Goal: Find specific page/section: Find specific page/section

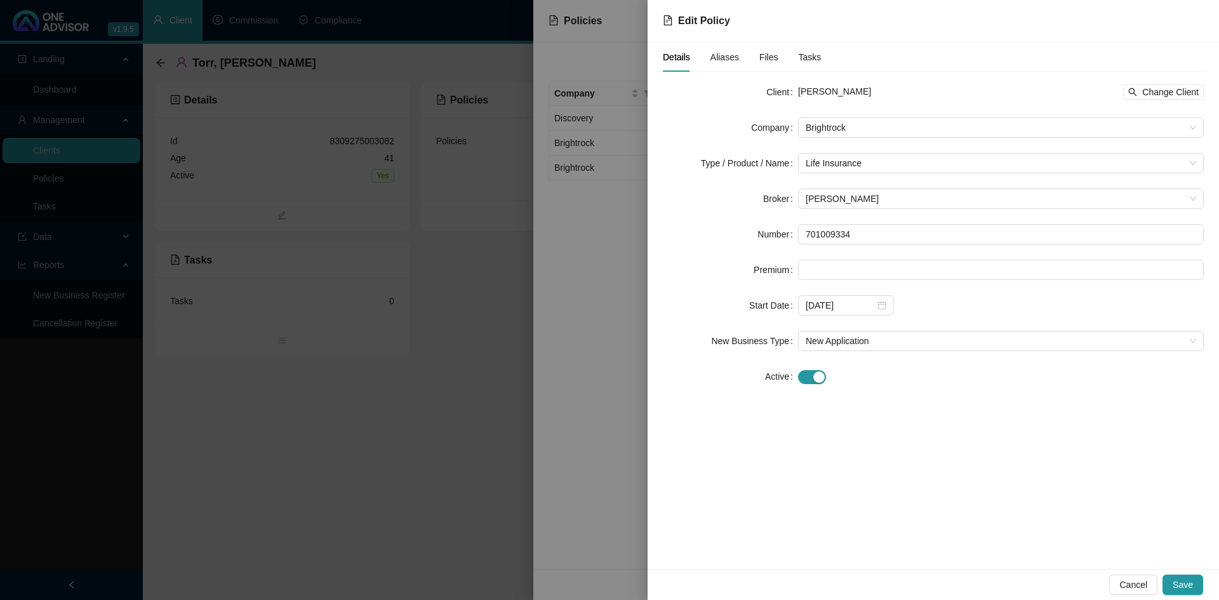
click at [531, 533] on div at bounding box center [609, 300] width 1219 height 600
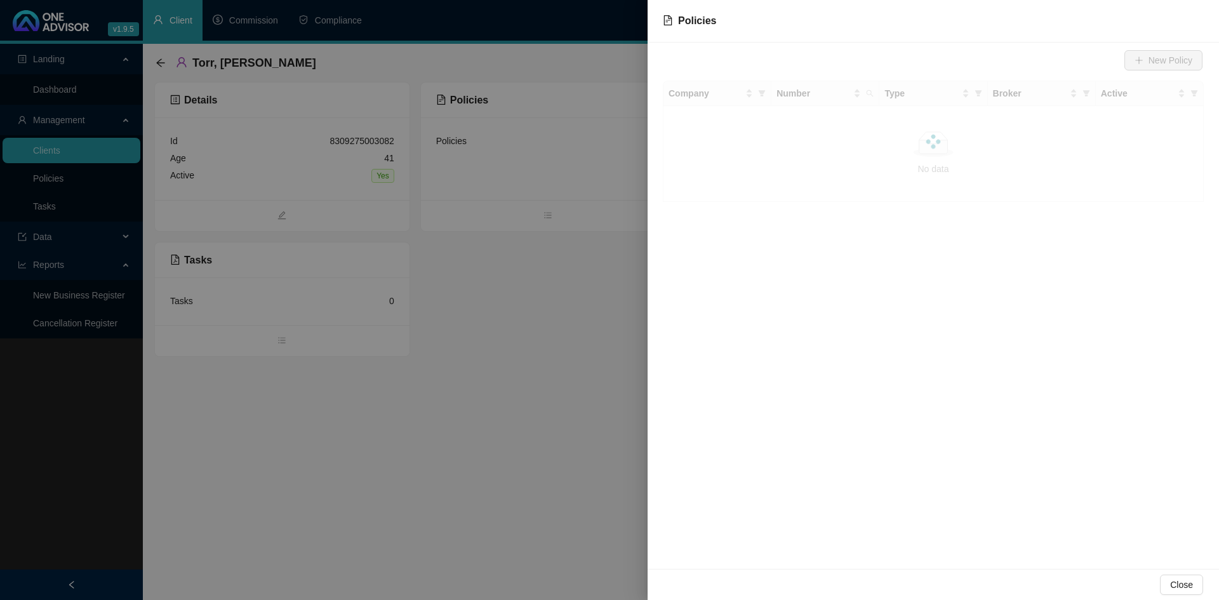
click at [166, 59] on div at bounding box center [609, 300] width 1219 height 600
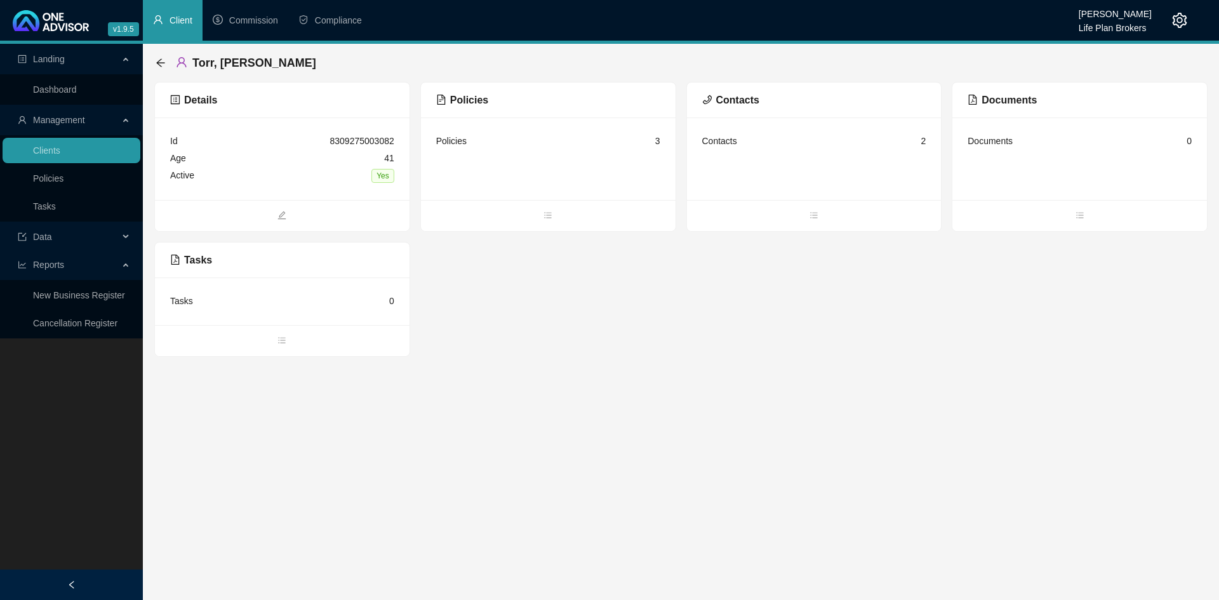
click at [166, 59] on div "Torr, [PERSON_NAME]" at bounding box center [240, 62] width 168 height 23
click at [157, 62] on icon "arrow-left" at bounding box center [161, 63] width 10 height 10
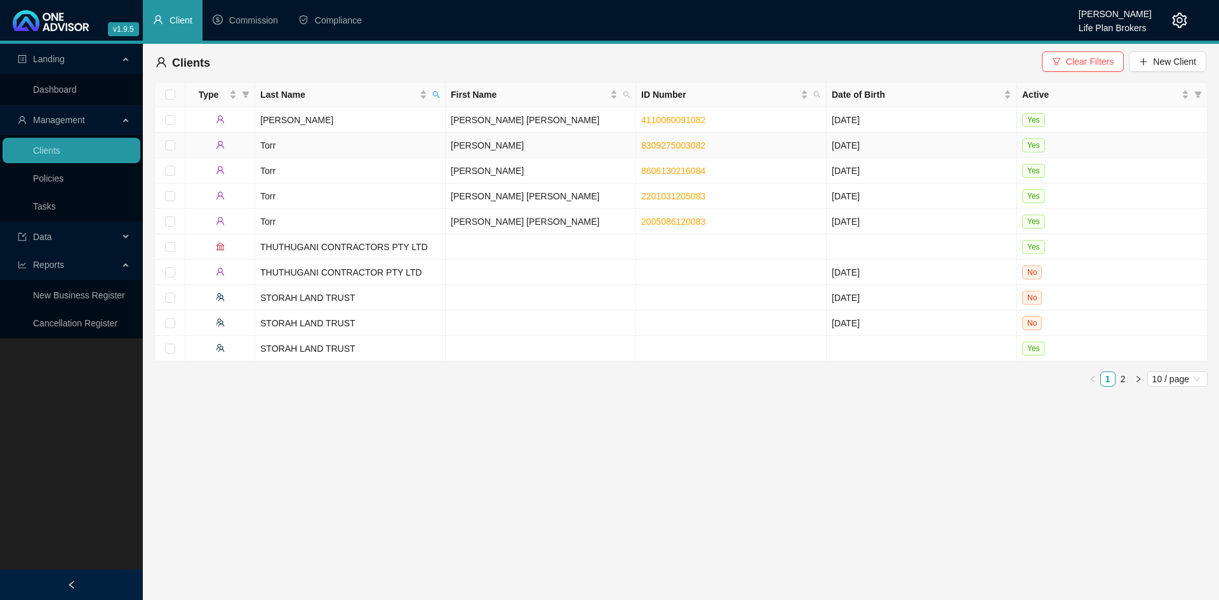
click at [400, 143] on td "Torr" at bounding box center [350, 145] width 190 height 25
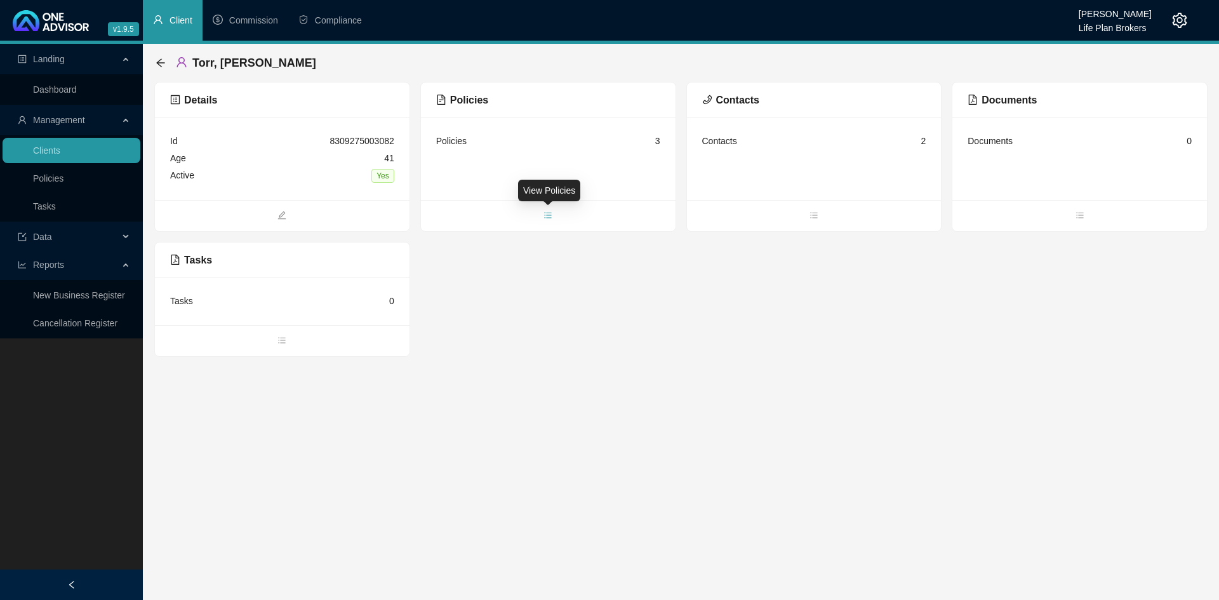
click at [557, 214] on span "bars" at bounding box center [548, 216] width 255 height 14
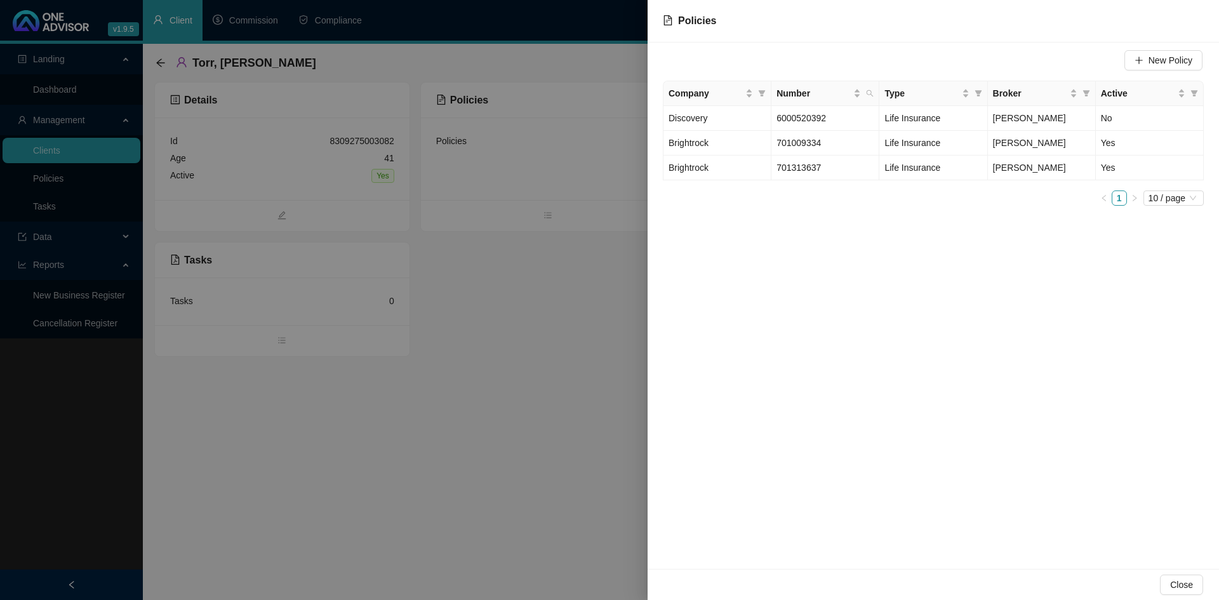
click at [160, 66] on div at bounding box center [609, 300] width 1219 height 600
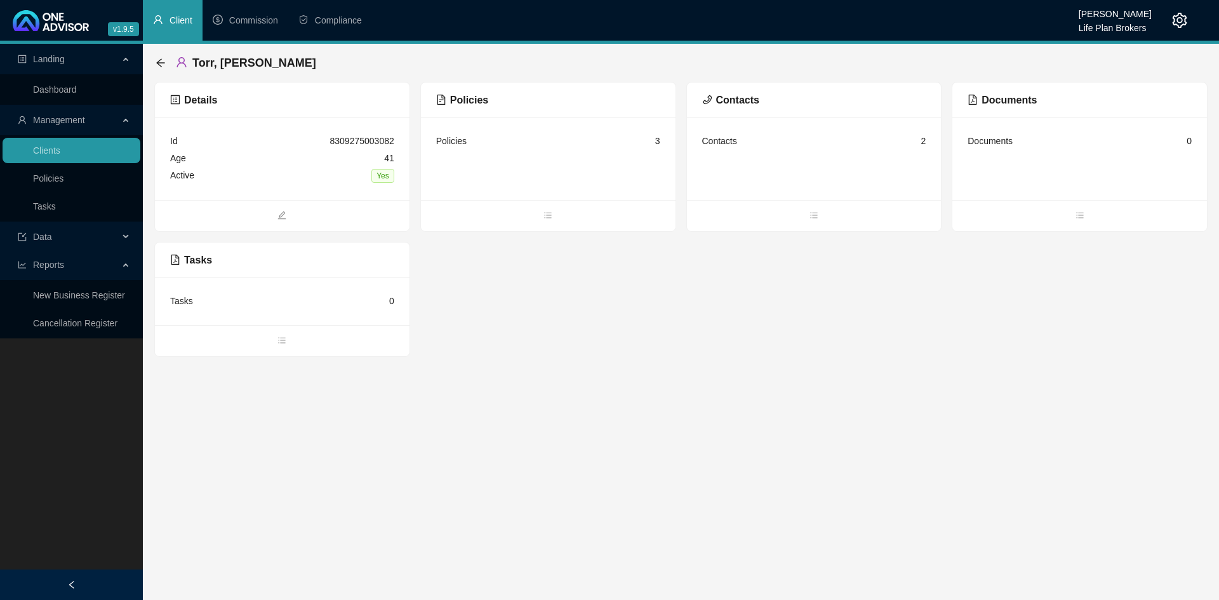
click at [157, 57] on div "Torr, [PERSON_NAME]" at bounding box center [240, 62] width 168 height 23
click at [159, 64] on icon "arrow-left" at bounding box center [161, 63] width 10 height 10
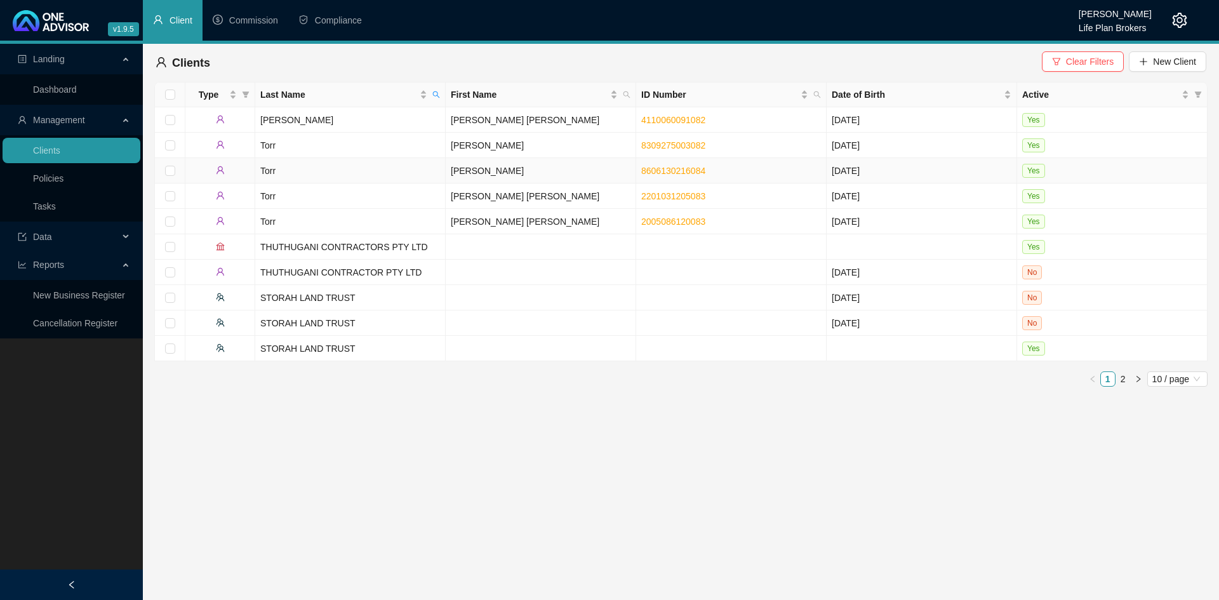
click at [473, 172] on td "[PERSON_NAME]" at bounding box center [541, 170] width 190 height 25
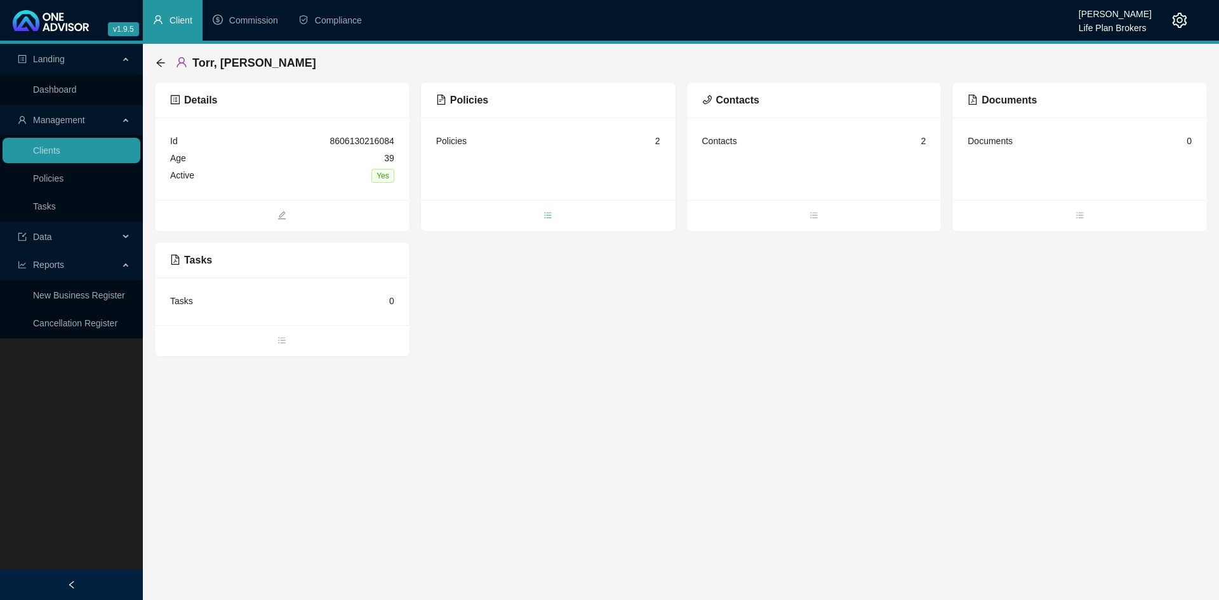
click at [543, 214] on icon "bars" at bounding box center [547, 215] width 9 height 9
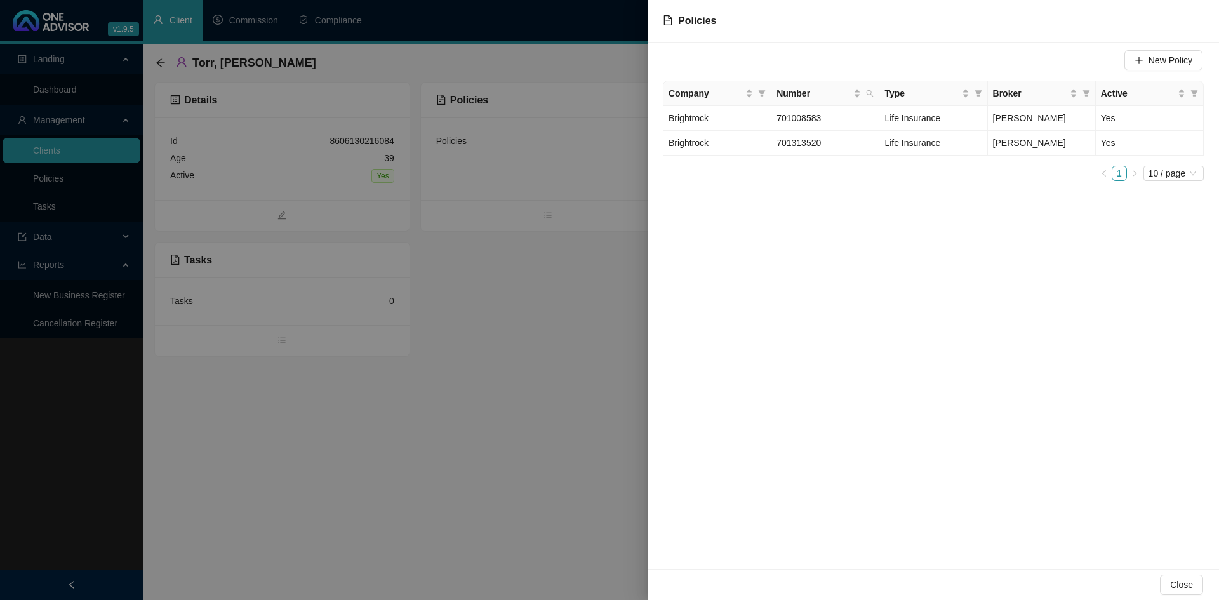
click at [488, 560] on div at bounding box center [609, 300] width 1219 height 600
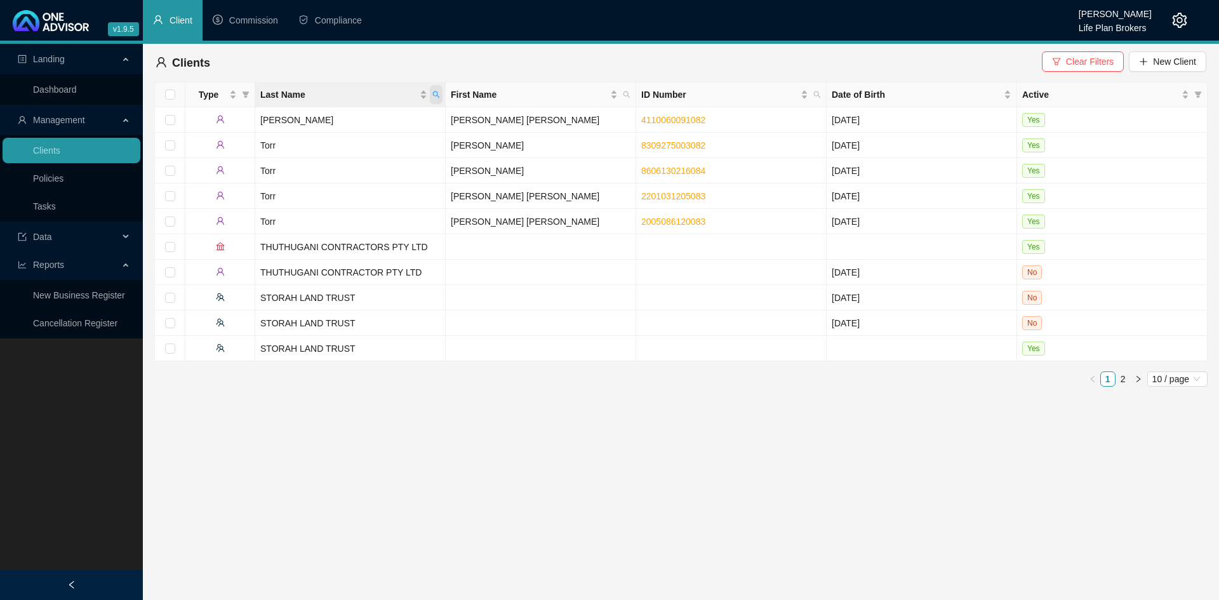
click at [435, 95] on icon "search" at bounding box center [436, 95] width 8 height 8
type input "[PERSON_NAME]"
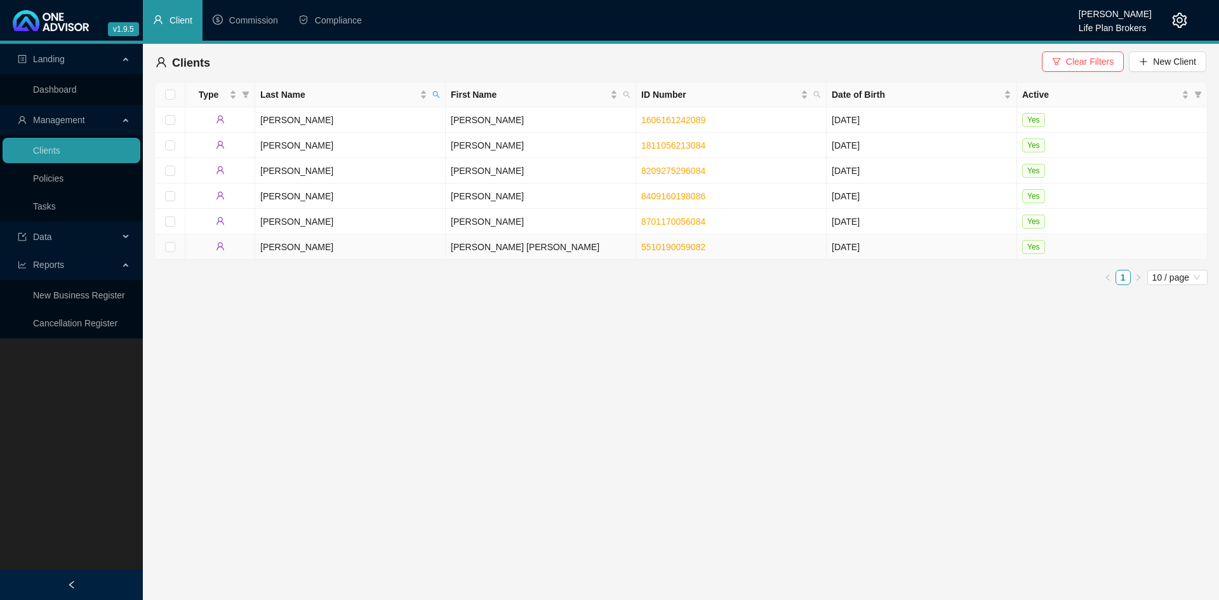
click at [396, 246] on td "[PERSON_NAME]" at bounding box center [350, 246] width 190 height 25
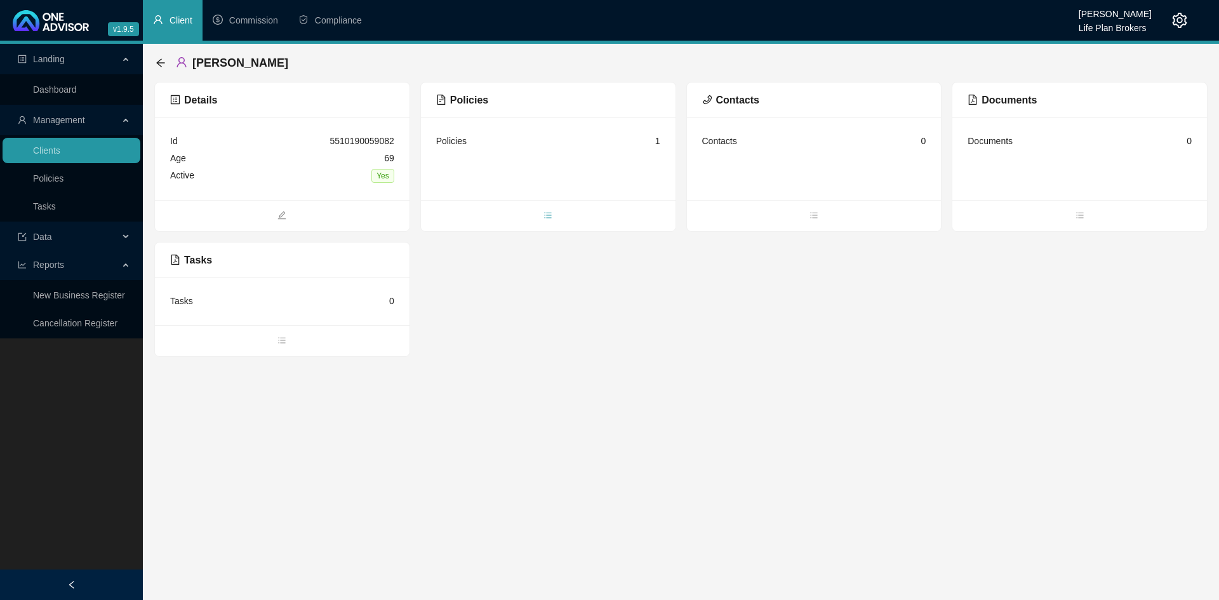
click at [542, 215] on span "bars" at bounding box center [548, 216] width 255 height 14
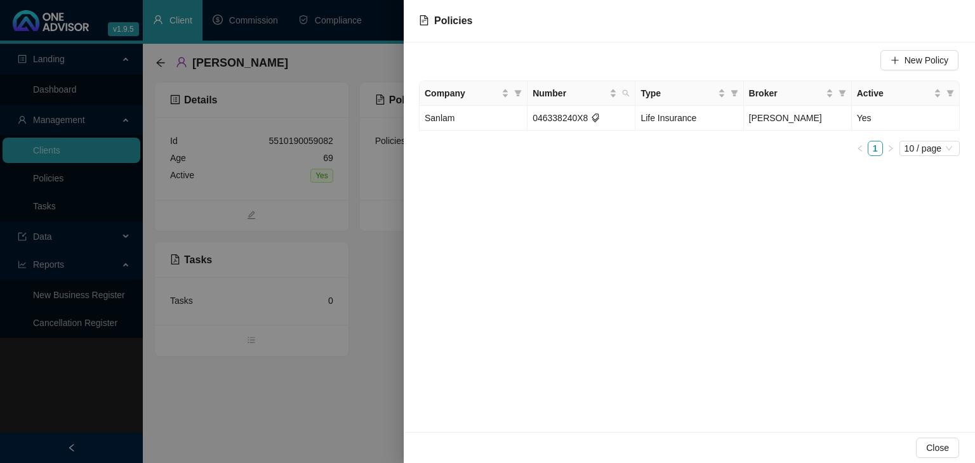
click at [336, 395] on div at bounding box center [487, 231] width 975 height 463
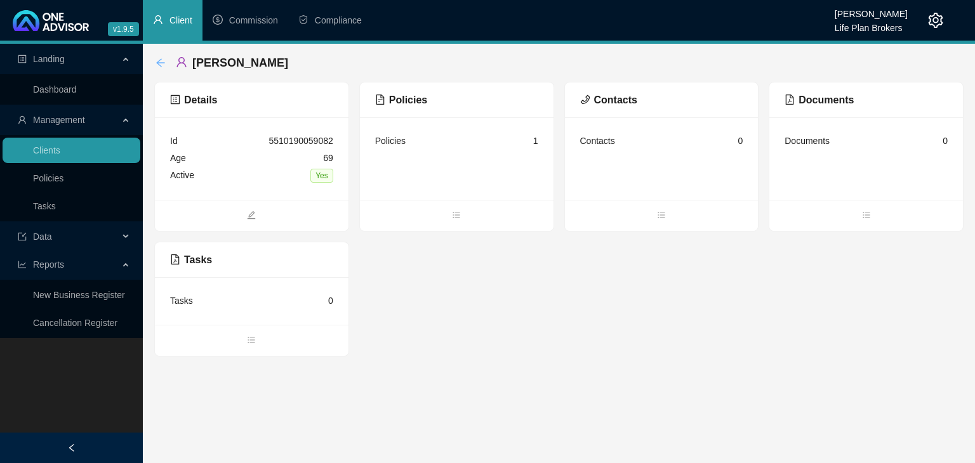
click at [162, 58] on icon "arrow-left" at bounding box center [161, 63] width 10 height 10
